Goal: Task Accomplishment & Management: Use online tool/utility

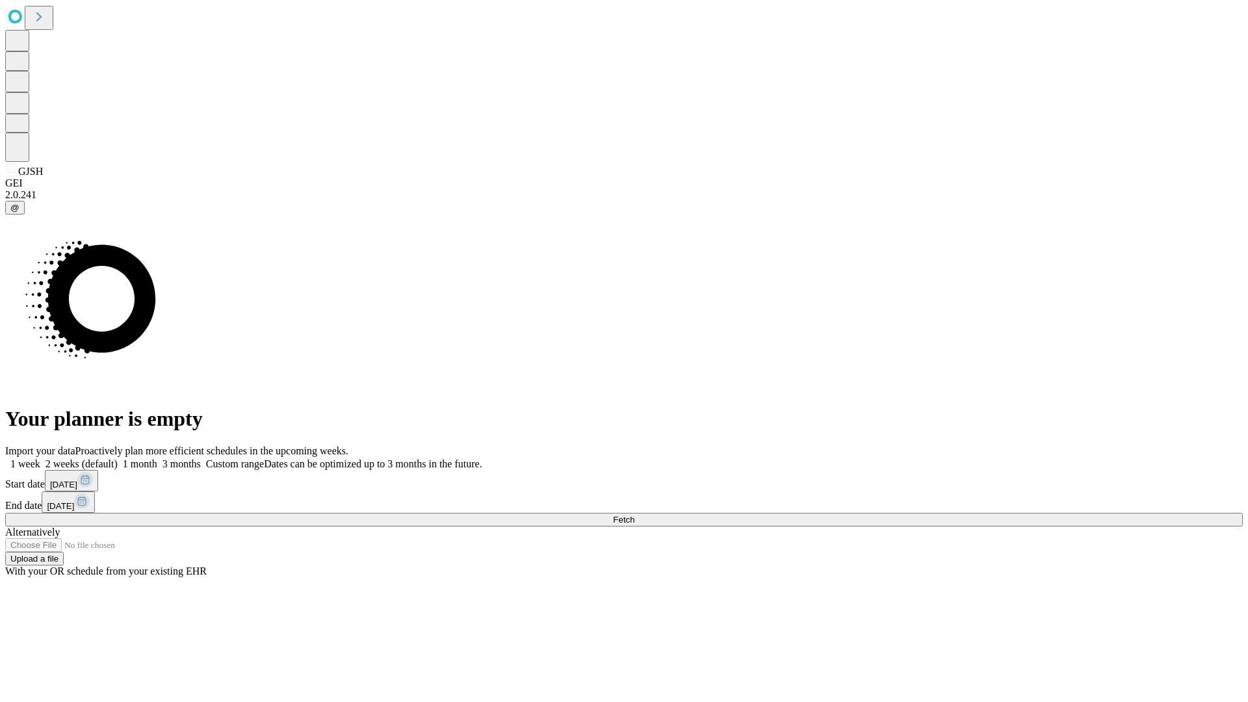
click at [634, 515] on span "Fetch" at bounding box center [623, 520] width 21 height 10
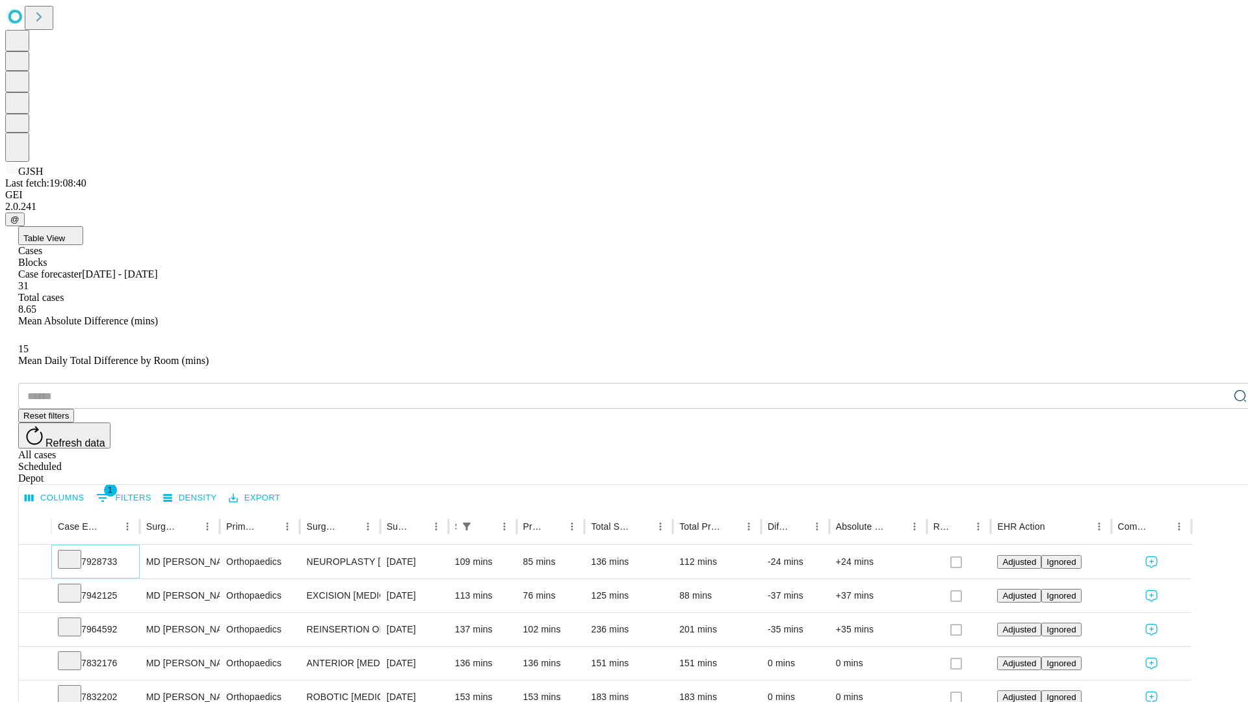
click at [76, 552] on icon at bounding box center [69, 558] width 13 height 13
